Goal: Task Accomplishment & Management: Manage account settings

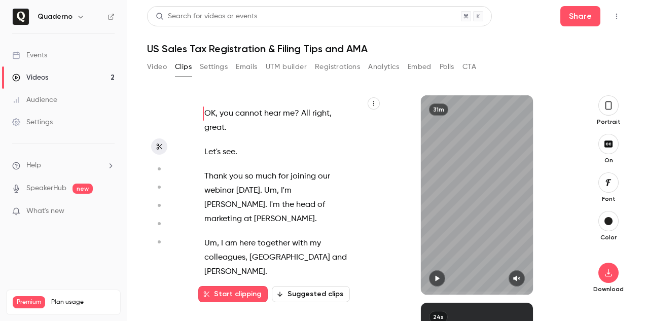
click at [51, 58] on link "Events" at bounding box center [63, 55] width 127 height 22
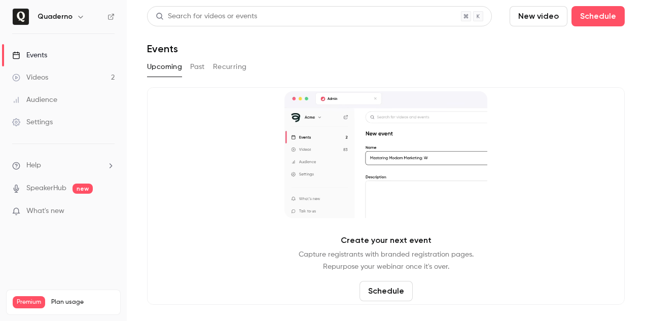
click at [48, 76] on div "Videos" at bounding box center [30, 78] width 36 height 10
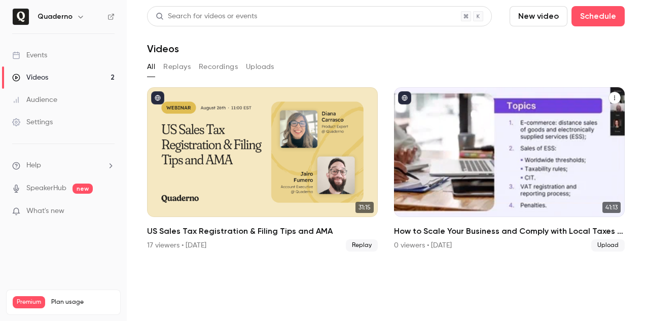
click at [497, 117] on div "How to Scale Your Business and Comply with Local Taxes - Webinar Quaderno x 1st…" at bounding box center [509, 152] width 231 height 130
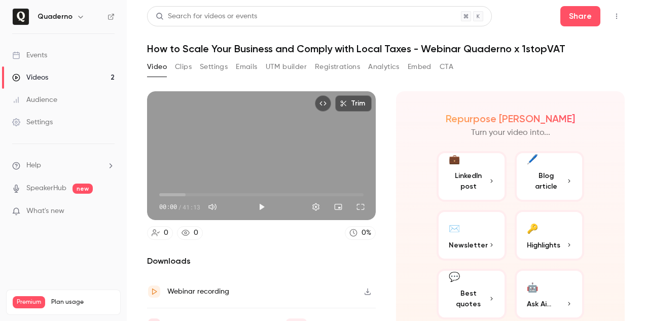
click at [36, 84] on link "Videos 2" at bounding box center [63, 77] width 127 height 22
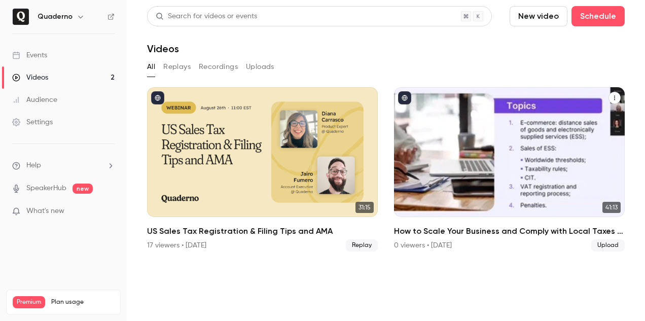
click at [615, 232] on h2 "How to Scale Your Business and Comply with Local Taxes - Webinar Quaderno x 1st…" at bounding box center [509, 231] width 231 height 12
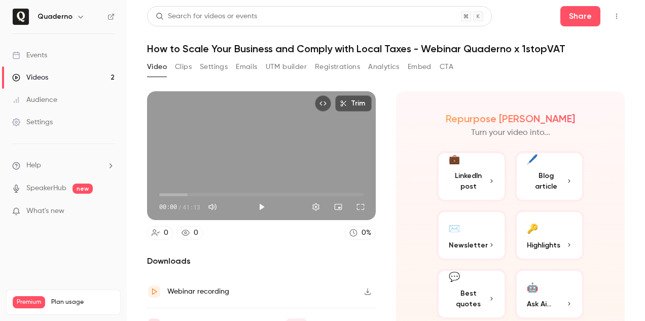
scroll to position [19, 0]
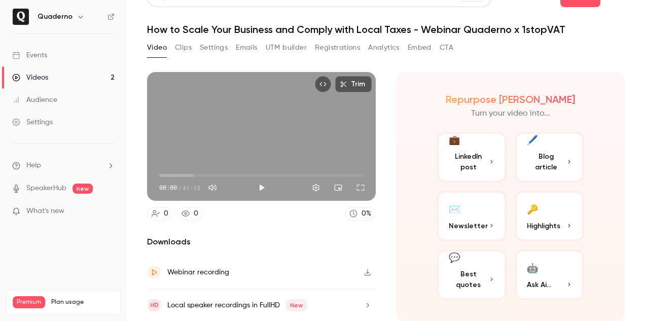
click at [219, 50] on button "Settings" at bounding box center [214, 48] width 28 height 16
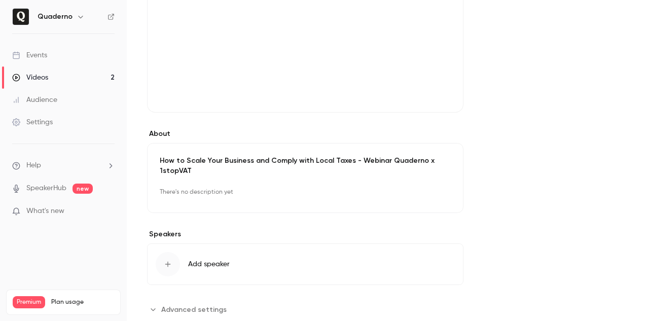
scroll to position [190, 0]
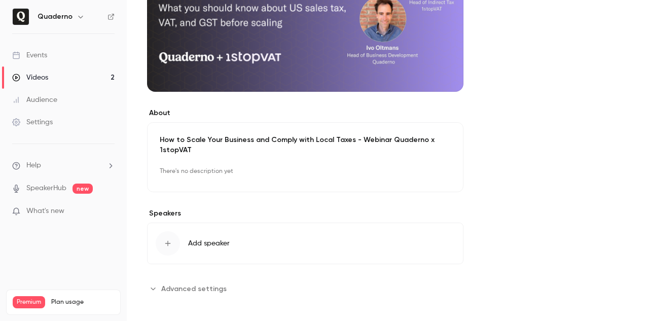
click at [177, 244] on div "button" at bounding box center [168, 243] width 24 height 24
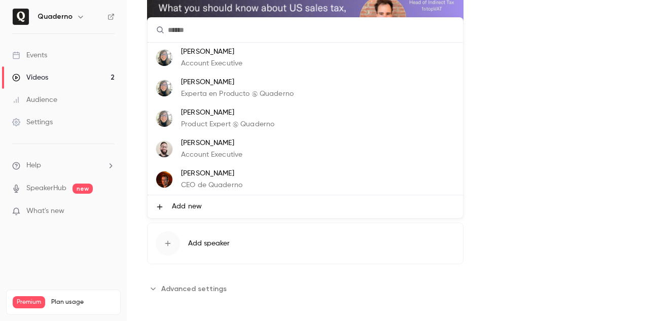
click at [534, 95] on div at bounding box center [322, 160] width 645 height 321
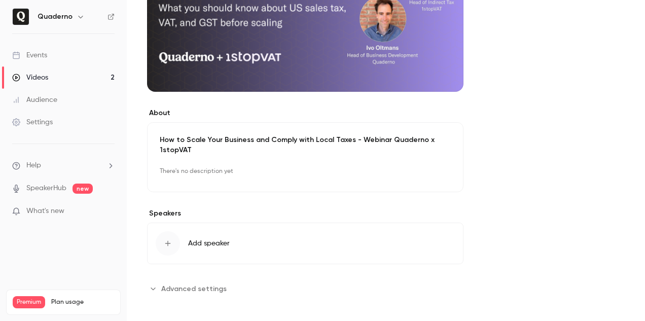
scroll to position [186, 0]
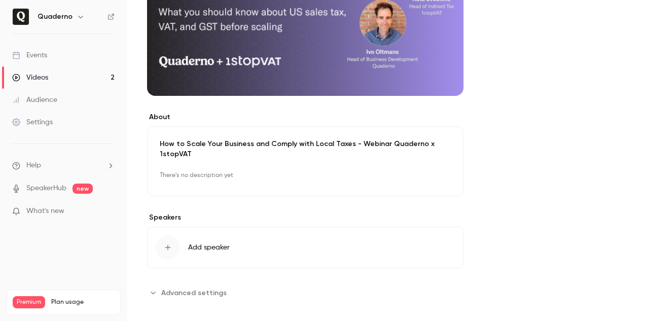
click at [252, 245] on button "Add speaker" at bounding box center [305, 248] width 317 height 42
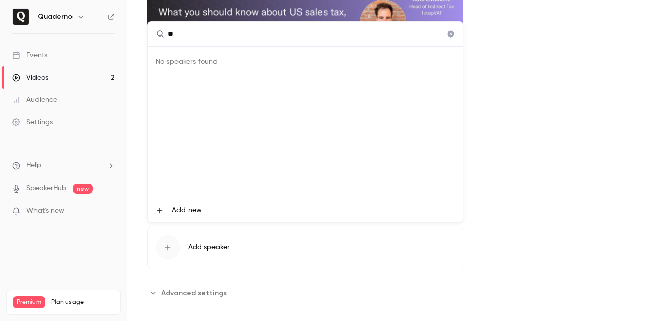
type input "*"
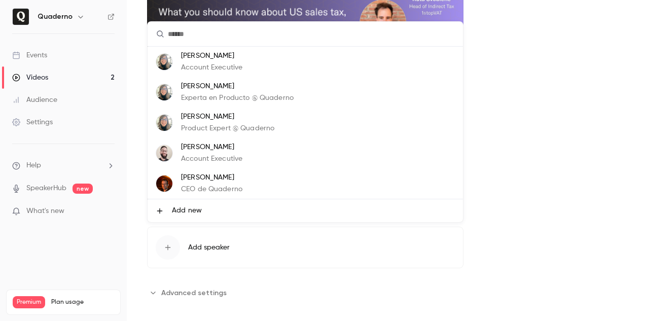
click at [514, 153] on div at bounding box center [322, 160] width 645 height 321
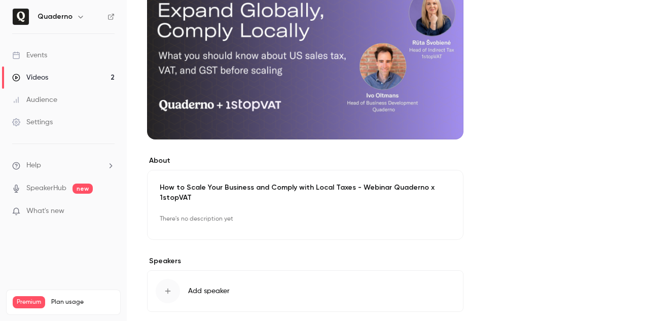
scroll to position [190, 0]
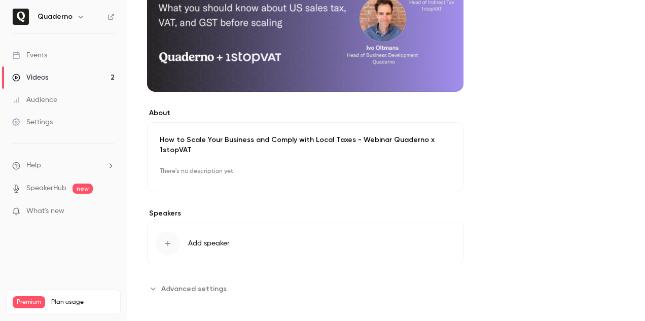
click at [169, 245] on icon "button" at bounding box center [168, 243] width 8 height 8
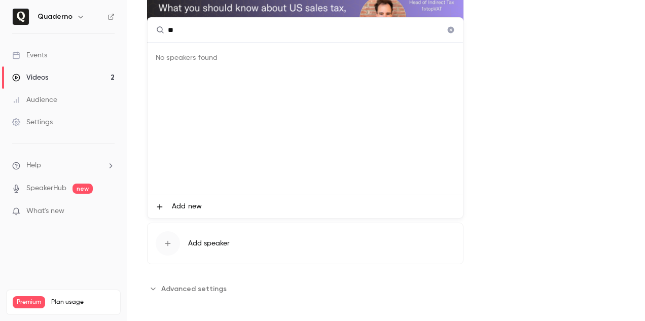
type input "*"
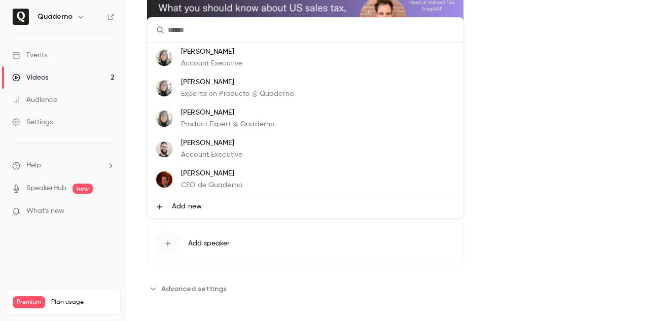
click at [189, 206] on span "Add new" at bounding box center [187, 206] width 30 height 11
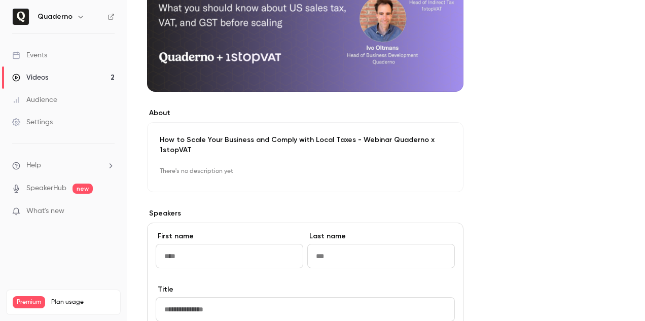
type input "*"
type input "***"
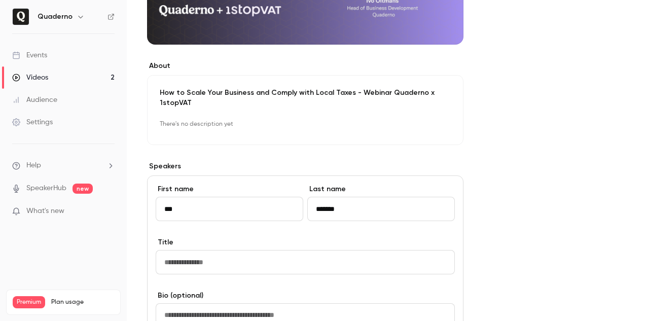
scroll to position [228, 0]
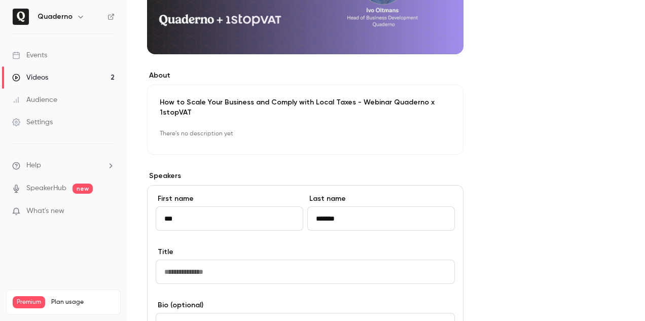
type input "*******"
drag, startPoint x: 192, startPoint y: 221, endPoint x: 167, endPoint y: 218, distance: 25.5
click at [169, 218] on input "***" at bounding box center [230, 218] width 148 height 24
type input "*"
click at [345, 221] on input "*******" at bounding box center [381, 218] width 148 height 24
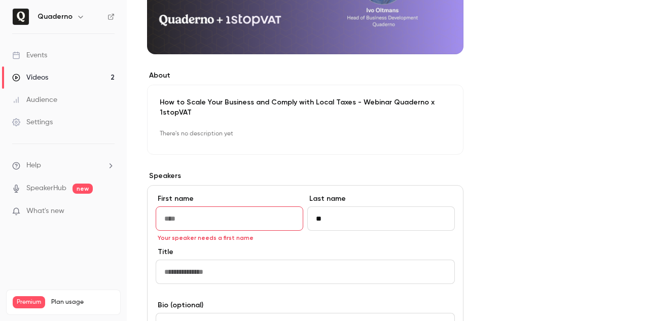
type input "*"
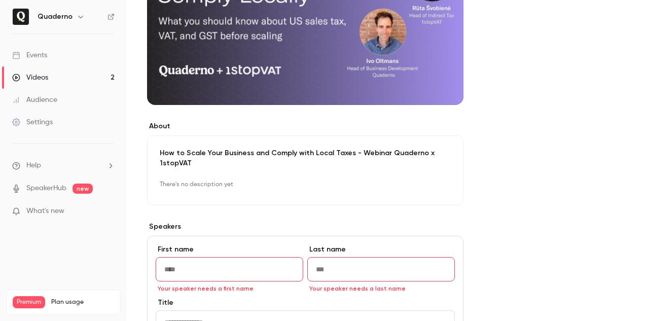
scroll to position [174, 0]
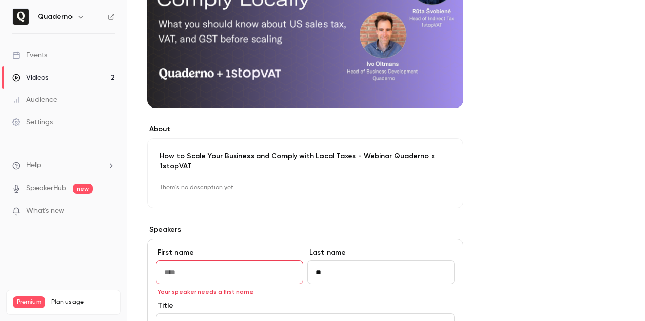
type input "*"
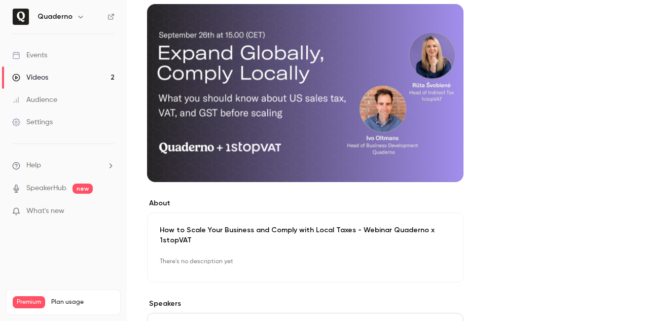
scroll to position [77, 0]
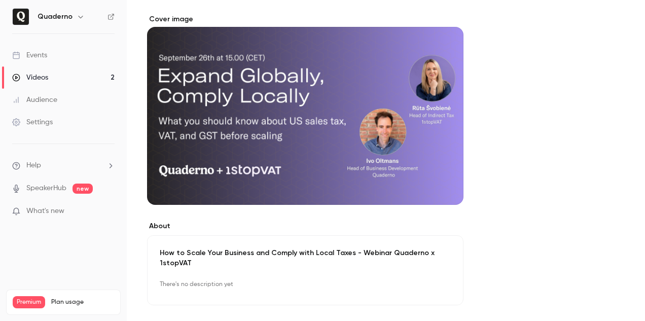
click at [236, 257] on p "How to Scale Your Business and Comply with Local Taxes - Webinar Quaderno x 1st…" at bounding box center [305, 258] width 291 height 20
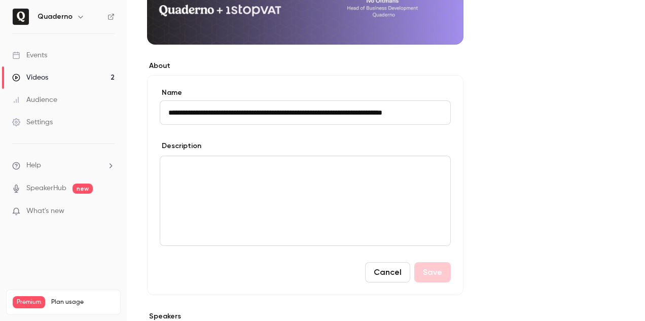
scroll to position [240, 0]
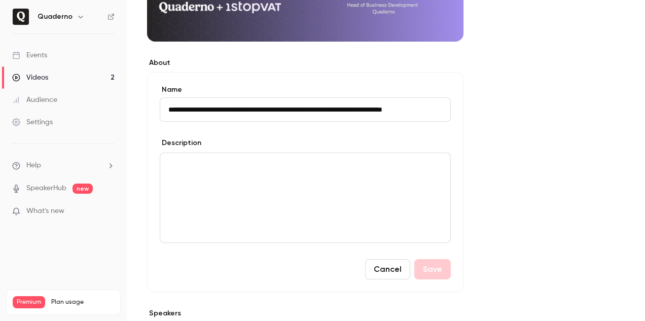
click at [247, 178] on div "editor" at bounding box center [305, 197] width 290 height 89
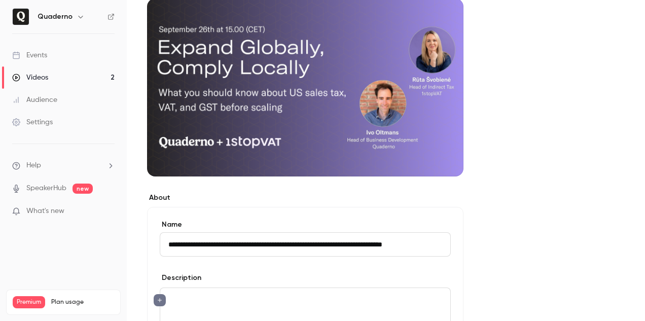
scroll to position [88, 0]
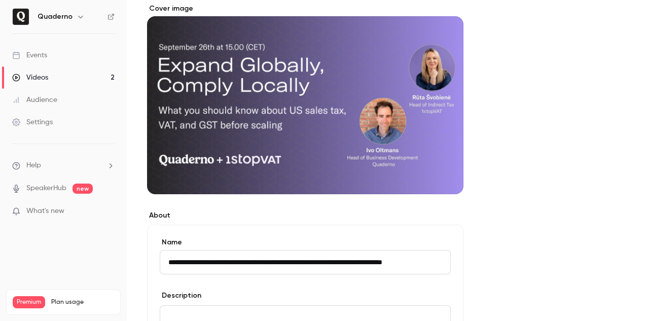
drag, startPoint x: 449, startPoint y: 97, endPoint x: 400, endPoint y: 97, distance: 49.2
click at [400, 97] on div "Cover image" at bounding box center [305, 99] width 317 height 191
click at [0, 0] on input "Cover image" at bounding box center [0, 0] width 0 height 0
click at [227, 203] on div "Cover image" at bounding box center [305, 107] width 317 height 207
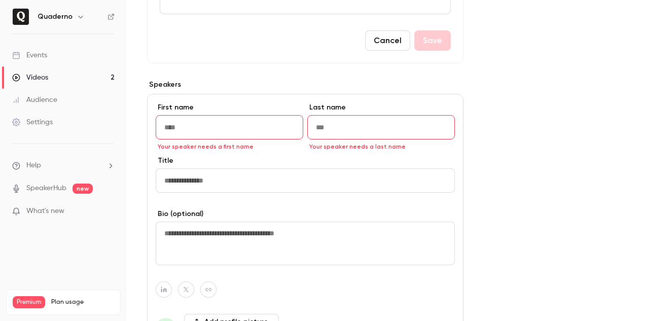
scroll to position [491, 0]
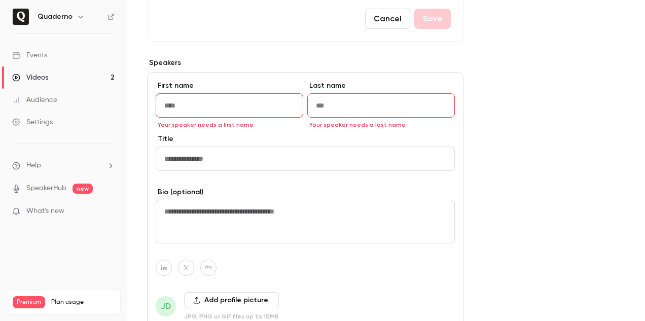
click at [202, 103] on input "First name" at bounding box center [230, 105] width 148 height 24
paste input "**********"
drag, startPoint x: 181, startPoint y: 105, endPoint x: 239, endPoint y: 106, distance: 58.3
click at [239, 106] on input "**********" at bounding box center [230, 105] width 148 height 24
type input "****"
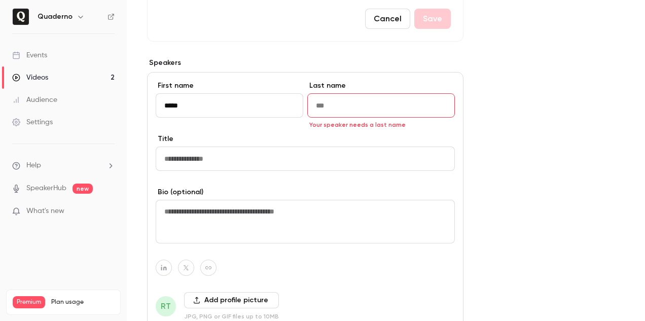
click at [320, 109] on input "Last name" at bounding box center [381, 105] width 148 height 24
paste input "********"
type input "********"
click at [247, 152] on input "Title" at bounding box center [305, 159] width 299 height 24
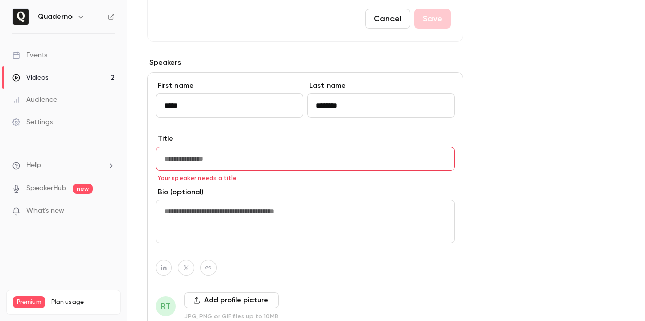
click at [273, 163] on input "Title" at bounding box center [305, 159] width 299 height 24
paste input "**********"
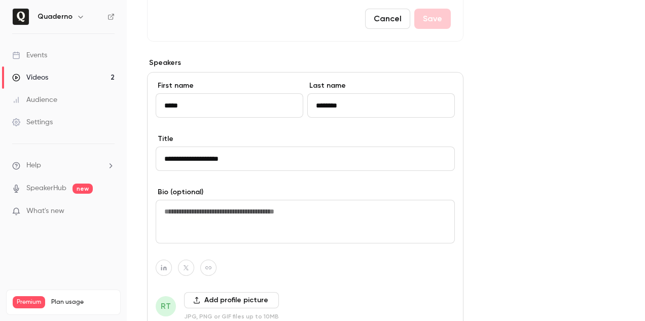
type input "**********"
click at [213, 220] on textarea at bounding box center [305, 222] width 299 height 44
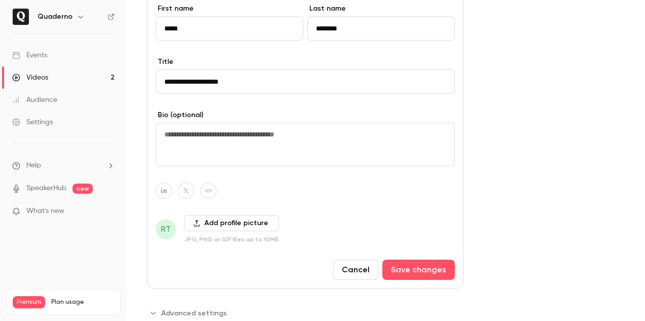
scroll to position [593, 0]
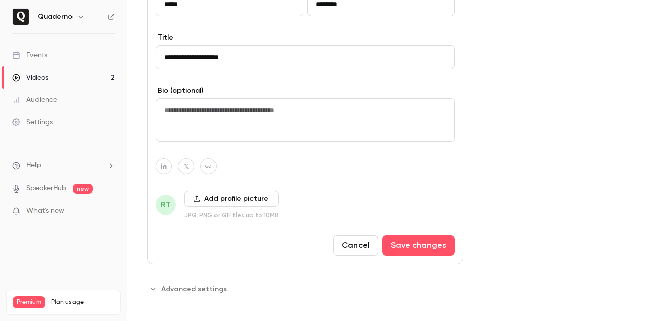
click at [163, 163] on icon "button" at bounding box center [163, 166] width 7 height 6
paste input "**********"
click at [219, 145] on icon "button" at bounding box center [217, 143] width 6 height 6
type input "**********"
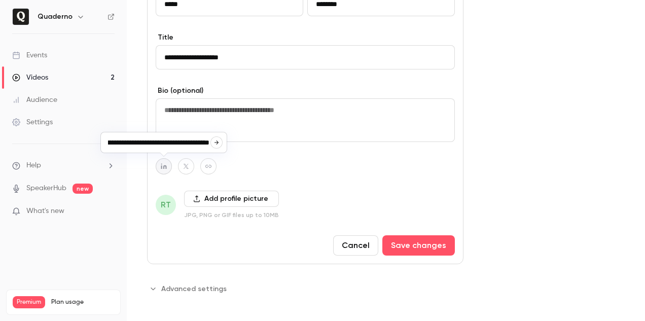
scroll to position [0, 0]
click at [216, 197] on button "Add profile picture" at bounding box center [231, 199] width 95 height 16
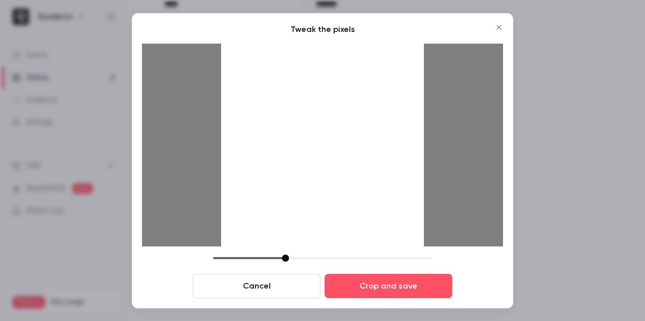
drag, startPoint x: 366, startPoint y: 230, endPoint x: 353, endPoint y: 230, distance: 13.7
click at [353, 230] on div at bounding box center [322, 145] width 203 height 203
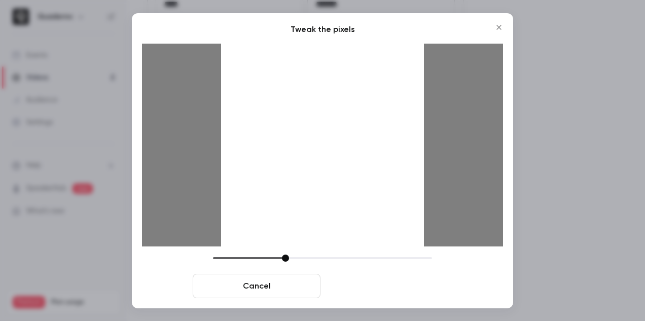
click at [395, 286] on button "Crop and save" at bounding box center [389, 286] width 128 height 24
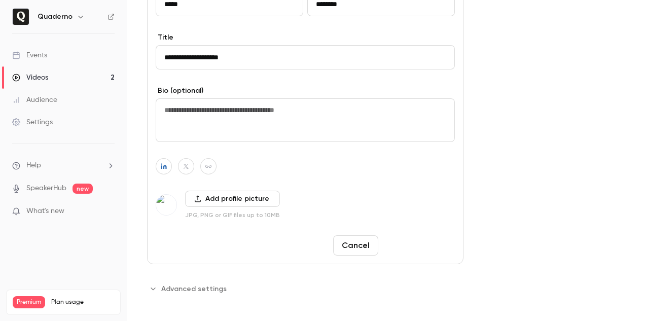
click at [437, 251] on button "Save changes" at bounding box center [418, 245] width 73 height 20
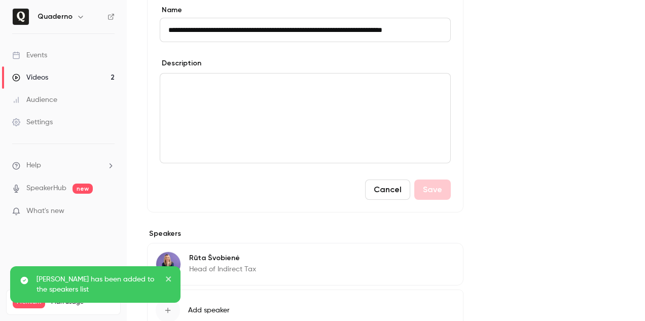
scroll to position [387, 0]
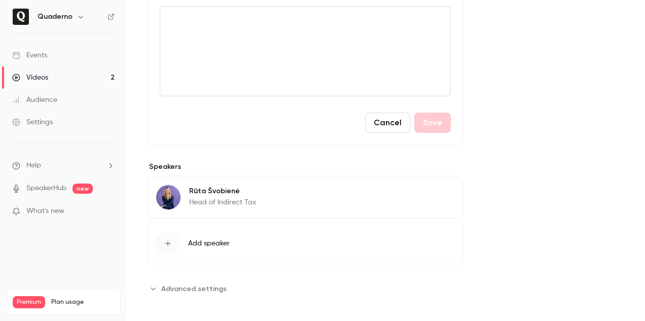
click at [441, 198] on button "Edit" at bounding box center [436, 193] width 37 height 16
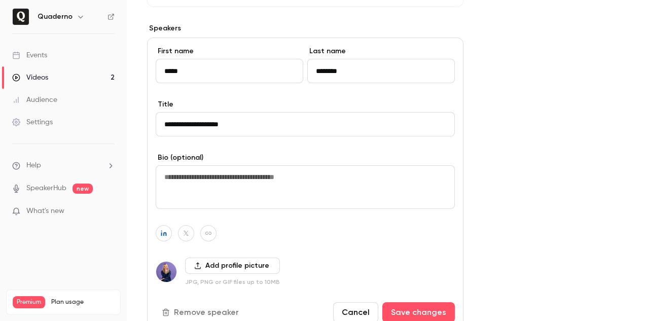
scroll to position [530, 0]
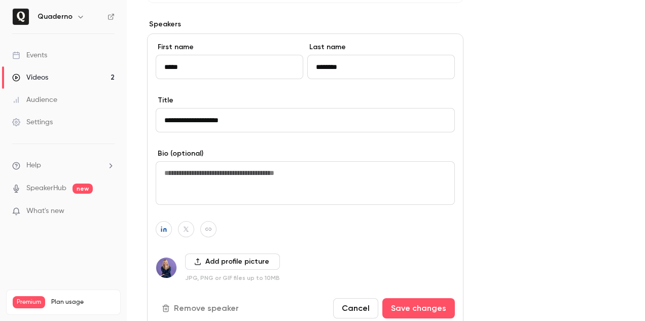
click at [278, 128] on input "**********" at bounding box center [305, 120] width 299 height 24
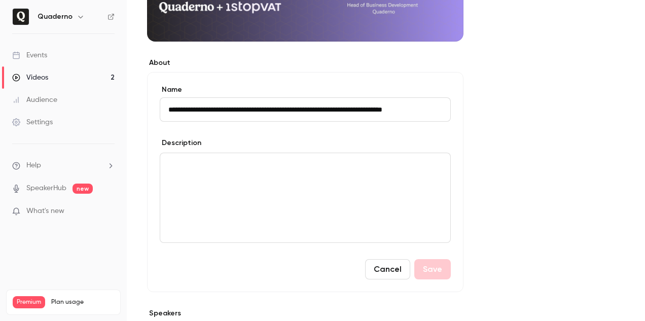
scroll to position [180, 0]
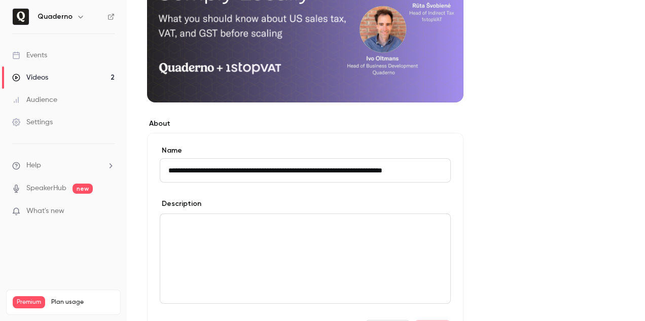
click at [65, 83] on link "Videos 2" at bounding box center [63, 77] width 127 height 22
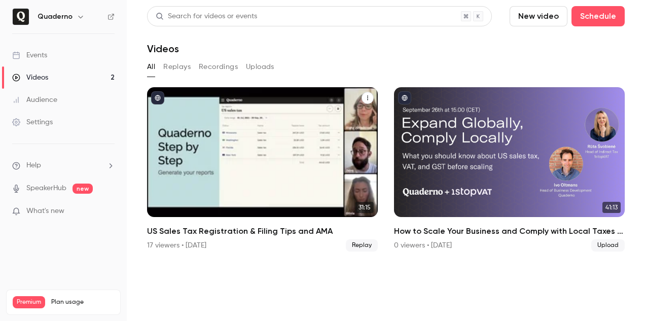
click at [218, 136] on div "US Sales Tax Registration & Filing Tips and AMA" at bounding box center [262, 152] width 231 height 130
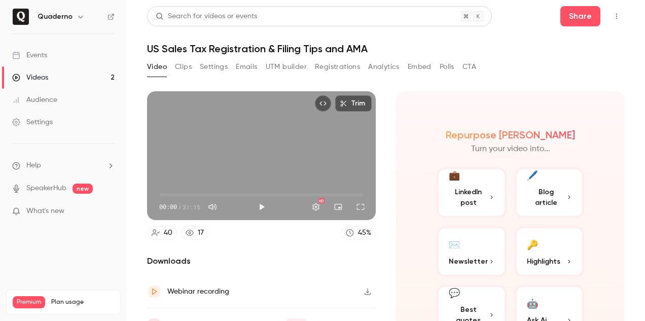
scroll to position [52, 0]
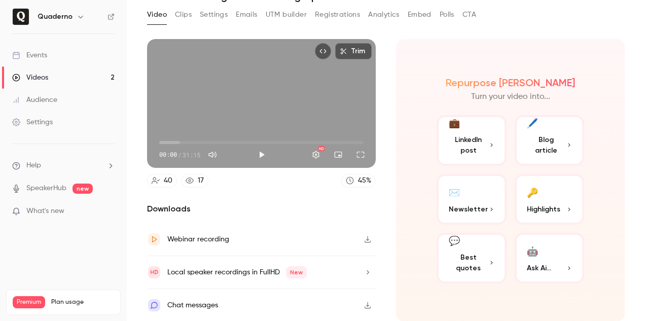
click at [210, 10] on button "Settings" at bounding box center [214, 15] width 28 height 16
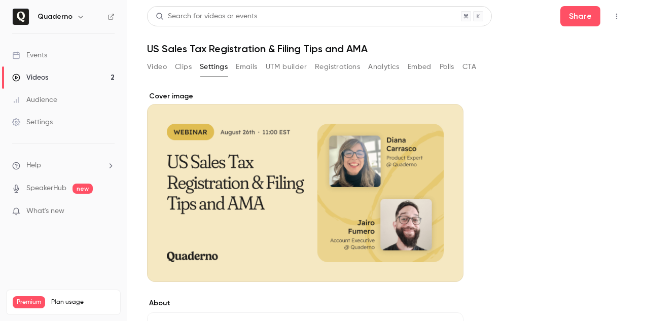
click at [71, 82] on link "Videos 2" at bounding box center [63, 77] width 127 height 22
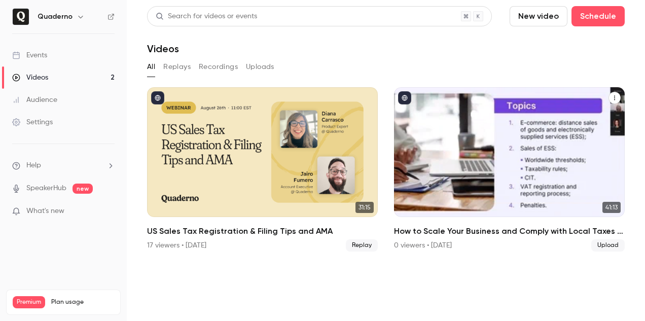
click at [473, 120] on div "How to Scale Your Business and Comply with Local Taxes - Webinar Quaderno x 1st…" at bounding box center [509, 152] width 231 height 130
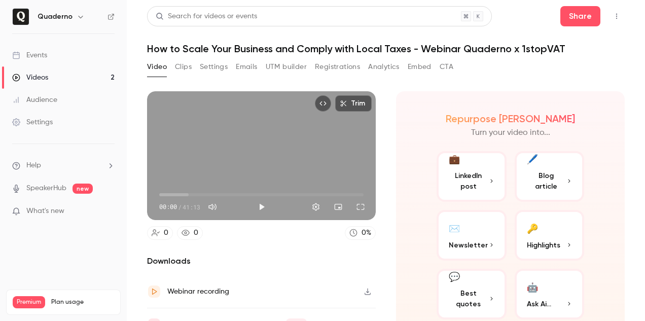
scroll to position [19, 0]
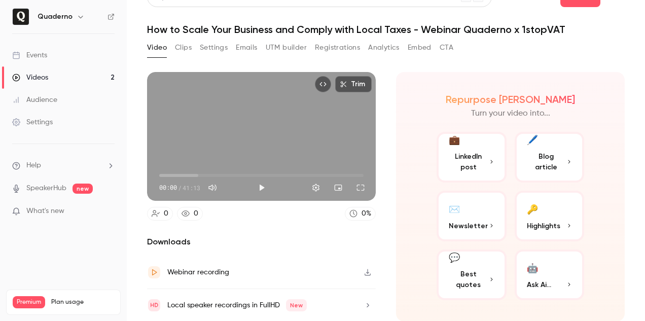
click at [205, 49] on button "Settings" at bounding box center [214, 48] width 28 height 16
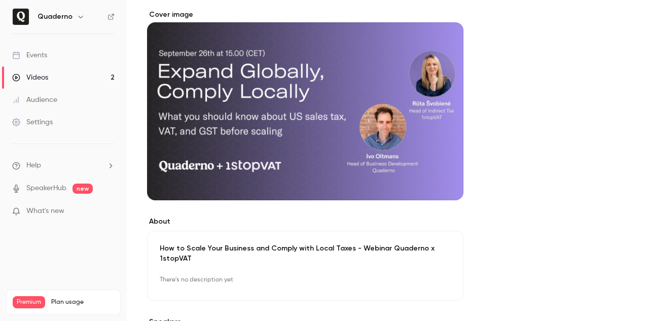
scroll to position [237, 0]
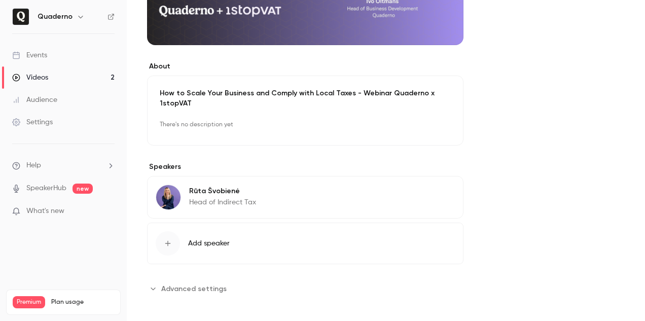
click at [251, 201] on p "Head of Indirect Tax" at bounding box center [222, 202] width 67 height 10
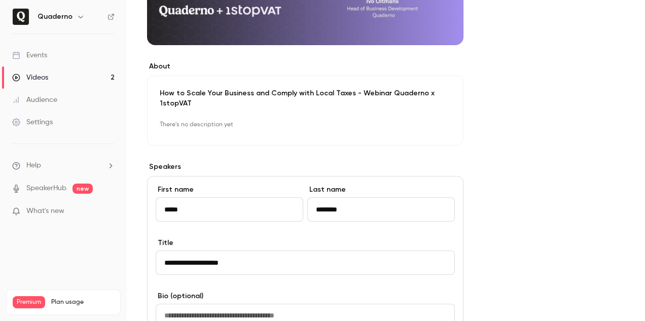
click at [254, 265] on input "**********" at bounding box center [305, 263] width 299 height 24
paste input "*********"
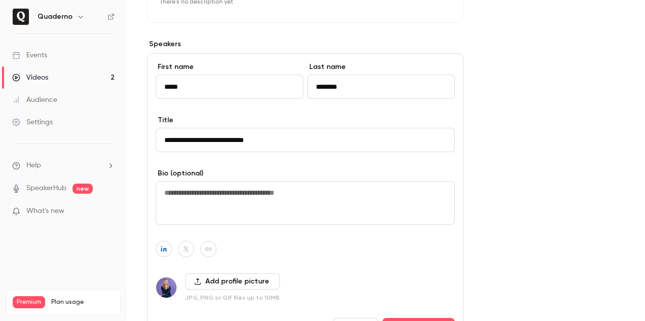
scroll to position [464, 0]
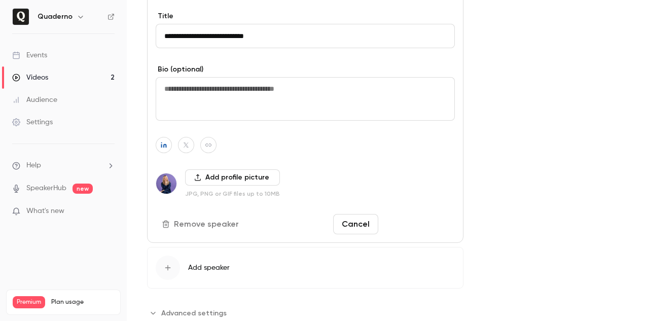
type input "**********"
click at [426, 226] on button "Save changes" at bounding box center [418, 224] width 73 height 20
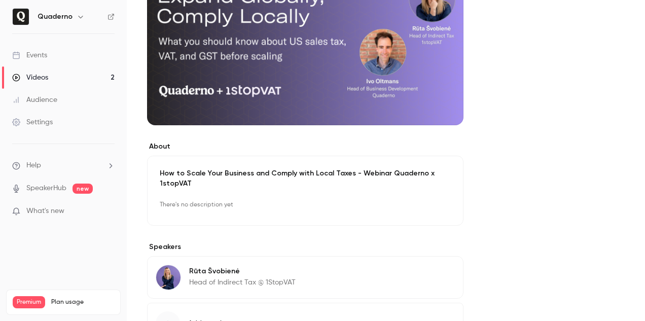
scroll to position [97, 0]
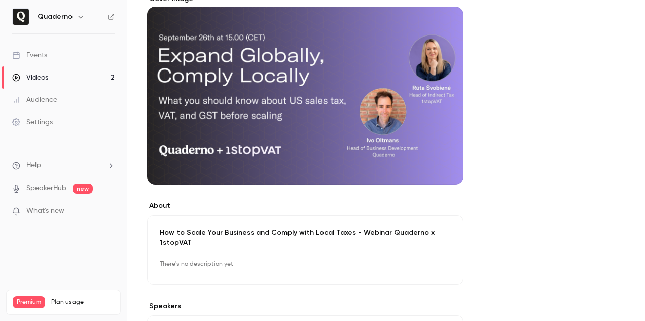
drag, startPoint x: 405, startPoint y: 138, endPoint x: 362, endPoint y: 141, distance: 43.7
click at [362, 141] on div "Cover image" at bounding box center [305, 89] width 317 height 191
click at [0, 0] on input "Cover image" at bounding box center [0, 0] width 0 height 0
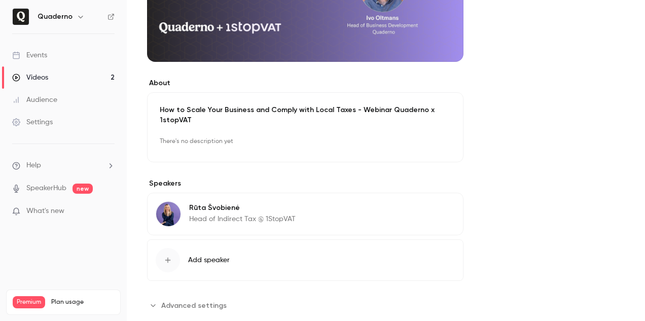
scroll to position [237, 0]
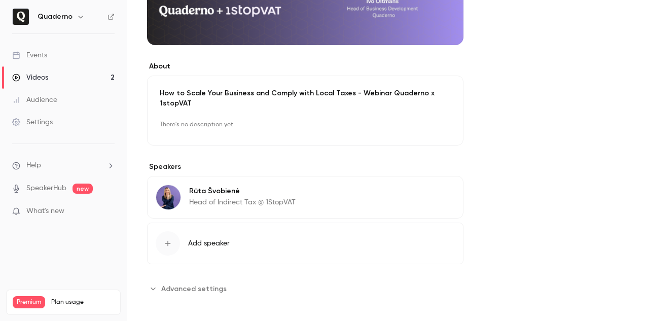
click at [228, 238] on span "Add speaker" at bounding box center [209, 243] width 42 height 10
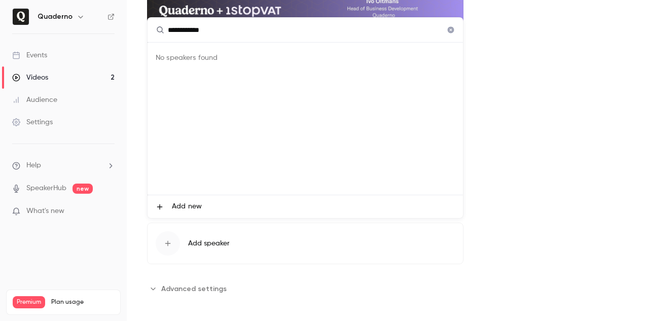
type input "**********"
click at [211, 196] on li "Add new" at bounding box center [306, 206] width 316 height 23
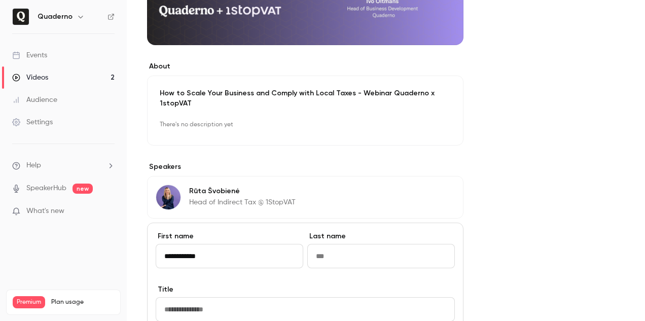
drag, startPoint x: 176, startPoint y: 255, endPoint x: 227, endPoint y: 256, distance: 51.2
click at [227, 256] on input "**********" at bounding box center [230, 256] width 148 height 24
type input "***"
click at [331, 259] on input "Last name" at bounding box center [381, 256] width 148 height 24
paste input "*******"
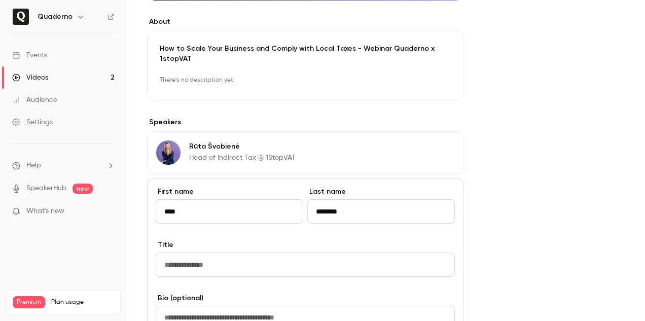
scroll to position [301, 0]
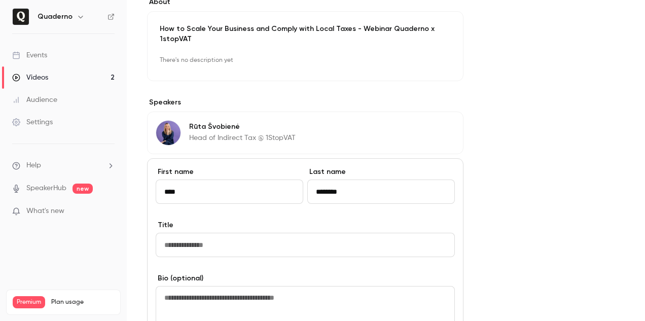
type input "*******"
click at [232, 247] on input "Title" at bounding box center [305, 245] width 299 height 24
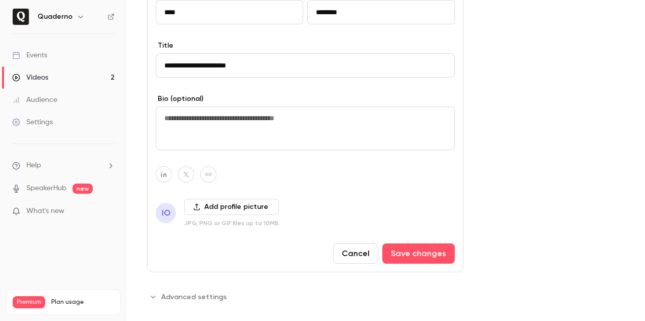
scroll to position [489, 0]
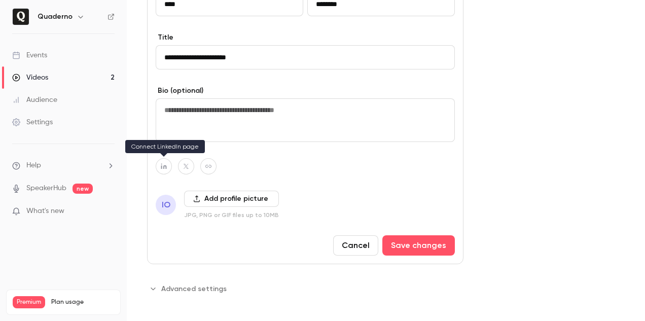
type input "**********"
click at [162, 160] on button "button" at bounding box center [164, 166] width 16 height 16
paste input "**********"
type input "**********"
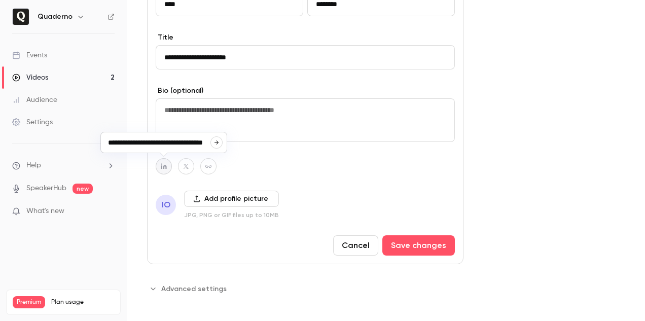
click at [202, 197] on button "Add profile picture" at bounding box center [231, 199] width 95 height 16
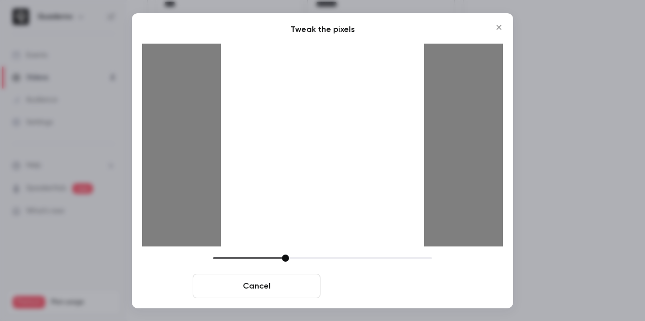
click at [353, 289] on button "Crop and save" at bounding box center [389, 286] width 128 height 24
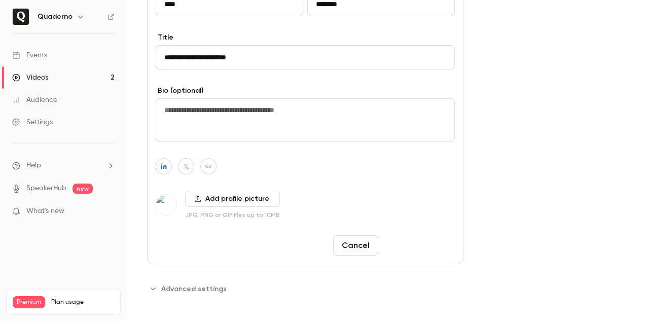
click at [419, 248] on button "Save changes" at bounding box center [418, 245] width 73 height 20
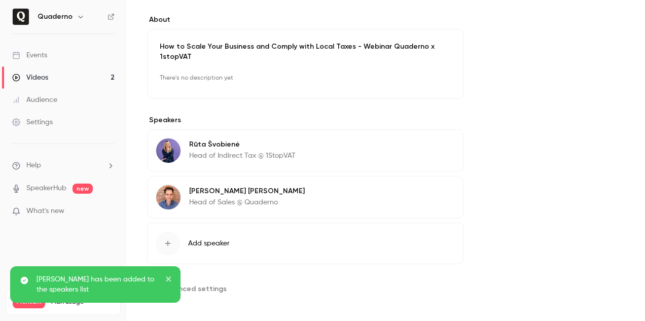
scroll to position [284, 0]
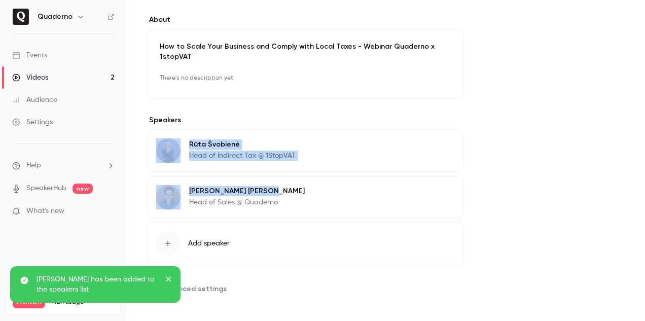
drag, startPoint x: 257, startPoint y: 189, endPoint x: 263, endPoint y: 120, distance: 69.8
click at [263, 120] on section "Speakers Rūta Švobienė Head of Indirect Tax @ 1StopVAT Edit Ivo Oltmans Head of…" at bounding box center [305, 189] width 317 height 149
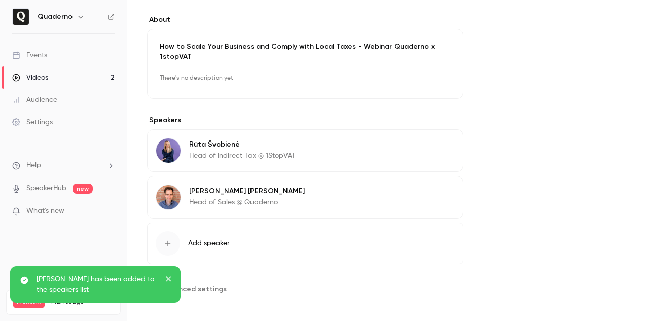
click at [330, 221] on section "Speakers Rūta Švobienė Head of Indirect Tax @ 1StopVAT Edit Ivo Oltmans Head of…" at bounding box center [305, 189] width 317 height 149
click at [437, 151] on button "Edit" at bounding box center [436, 146] width 37 height 16
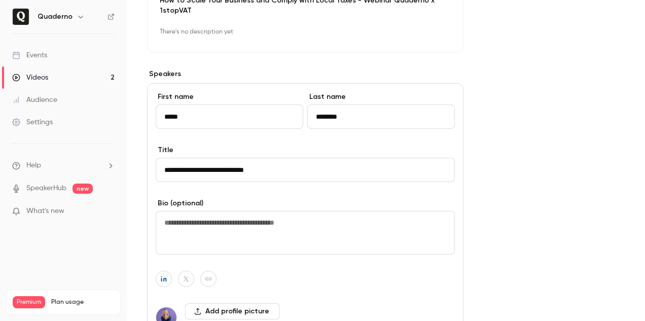
scroll to position [489, 0]
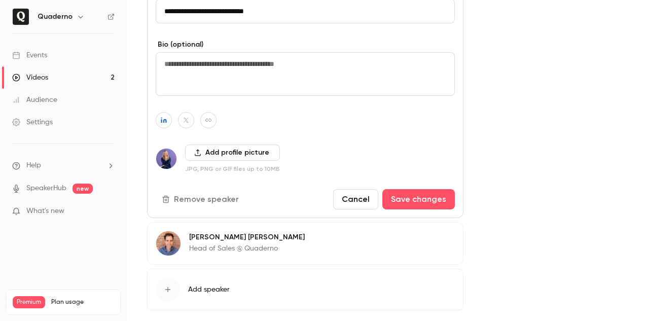
click at [206, 200] on button "Remove speaker" at bounding box center [201, 199] width 91 height 20
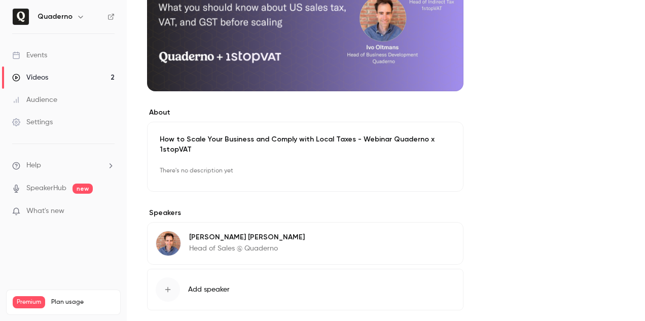
scroll to position [237, 0]
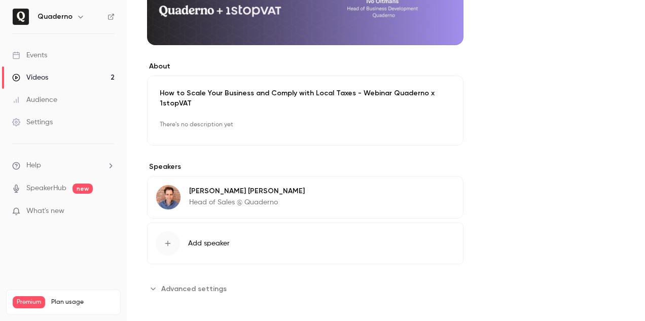
click at [213, 236] on button "Add speaker" at bounding box center [305, 244] width 317 height 42
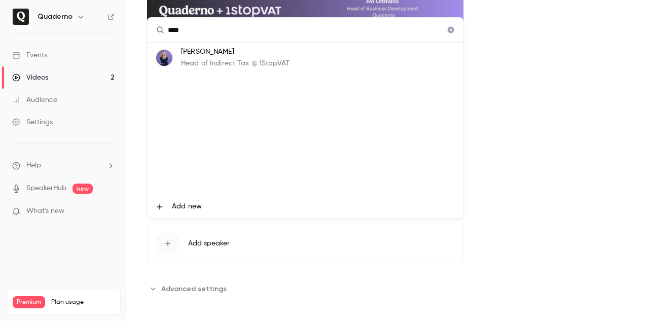
type input "****"
click at [257, 56] on p "Rūta Švobienė" at bounding box center [235, 52] width 109 height 11
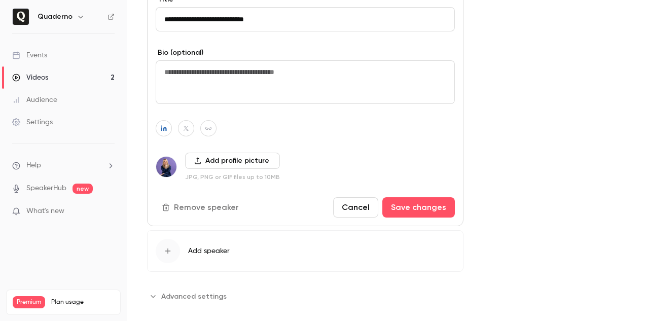
scroll to position [535, 0]
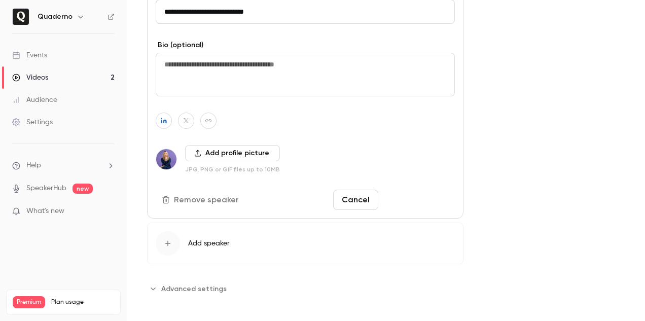
click at [429, 196] on button "Save changes" at bounding box center [418, 200] width 73 height 20
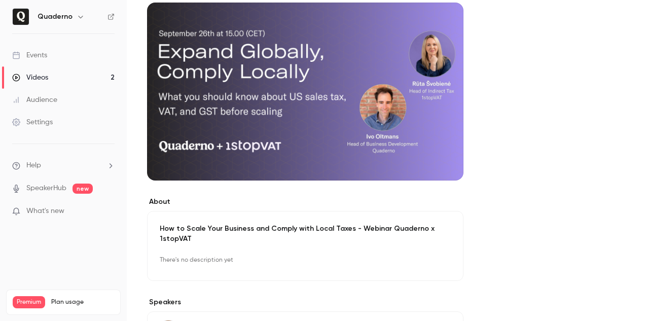
scroll to position [0, 0]
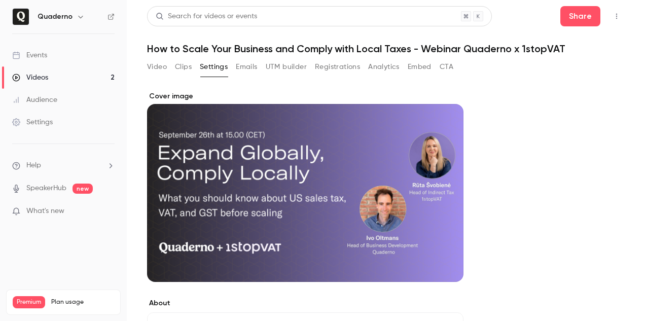
click at [52, 82] on link "Videos 2" at bounding box center [63, 77] width 127 height 22
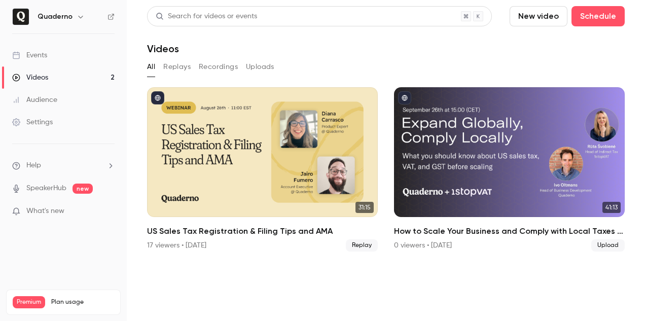
click at [18, 17] on img at bounding box center [21, 17] width 16 height 16
click at [80, 18] on icon "button" at bounding box center [81, 17] width 8 height 8
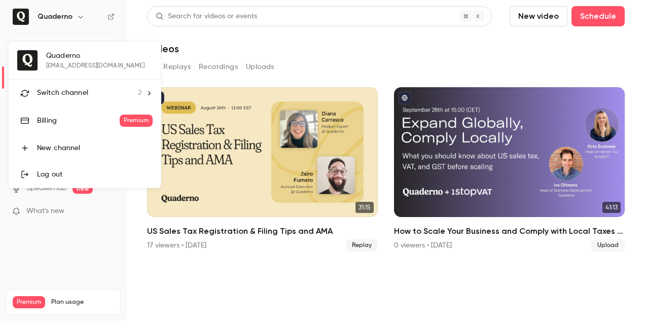
click at [247, 48] on div at bounding box center [322, 160] width 645 height 321
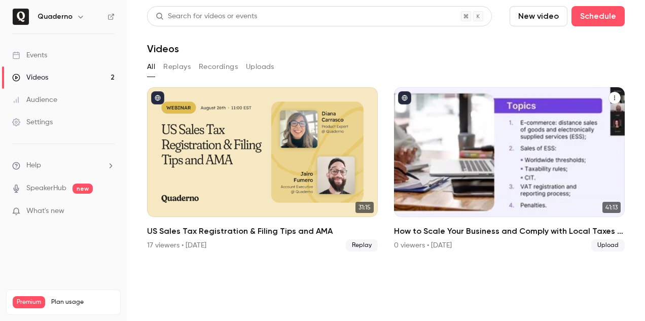
click at [452, 114] on div "How to Scale Your Business and Comply with Local Taxes - Webinar Quaderno x 1st…" at bounding box center [509, 152] width 231 height 130
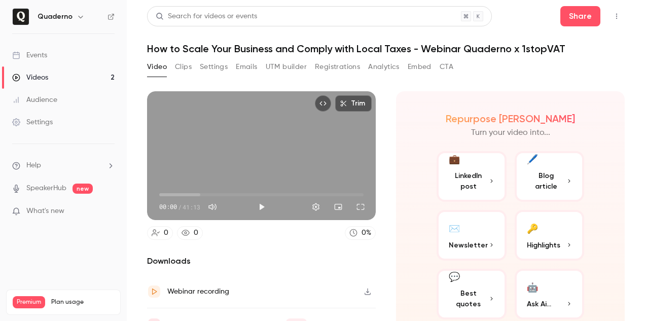
click at [277, 69] on button "UTM builder" at bounding box center [286, 67] width 41 height 16
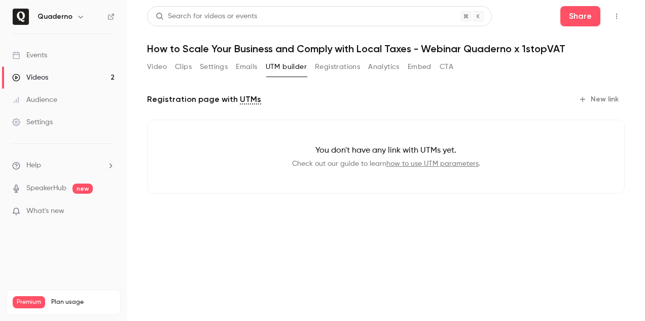
click at [156, 66] on button "Video" at bounding box center [157, 67] width 20 height 16
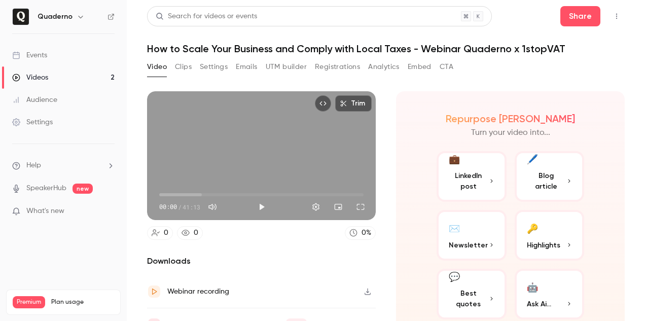
scroll to position [19, 0]
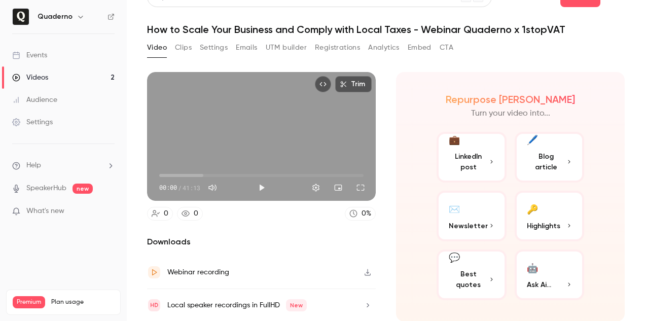
click at [53, 82] on link "Videos 2" at bounding box center [63, 77] width 127 height 22
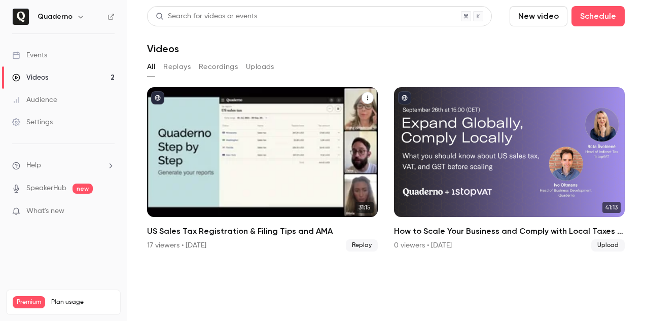
click at [242, 139] on div "US Sales Tax Registration & Filing Tips and AMA" at bounding box center [262, 152] width 231 height 130
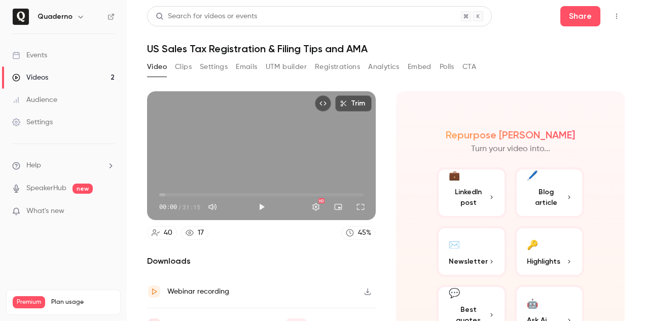
click at [47, 77] on div "Videos" at bounding box center [30, 78] width 36 height 10
